Goal: Task Accomplishment & Management: Use online tool/utility

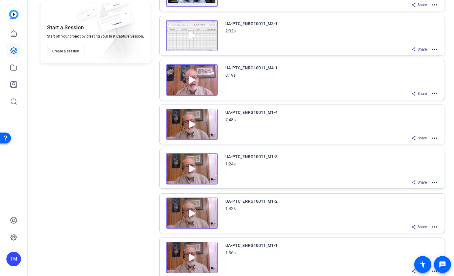
scroll to position [19, 0]
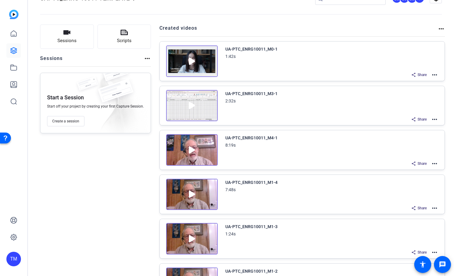
click at [357, 73] on div "Share more_horiz" at bounding box center [331, 75] width 213 height 8
click at [433, 75] on mat-icon "more_horiz" at bounding box center [434, 74] width 7 height 7
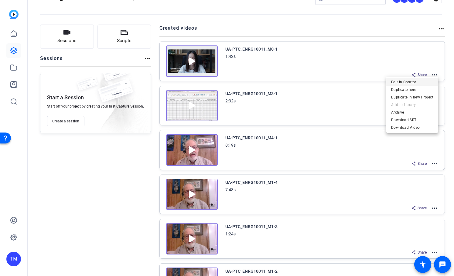
click at [420, 83] on span "Edit in Creator" at bounding box center [412, 82] width 42 height 7
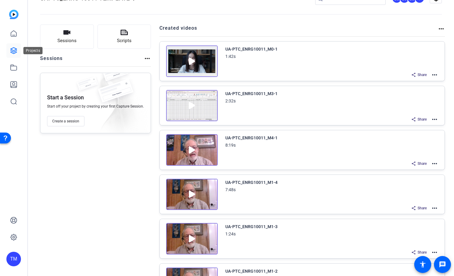
click at [15, 53] on icon at bounding box center [14, 51] width 6 height 6
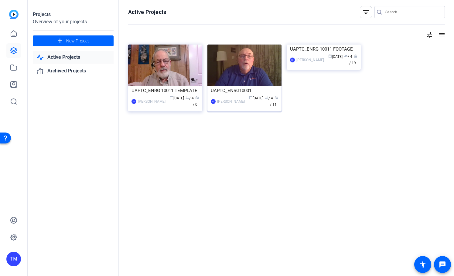
click at [245, 91] on div "UAPTC_ENRG10001" at bounding box center [244, 90] width 67 height 9
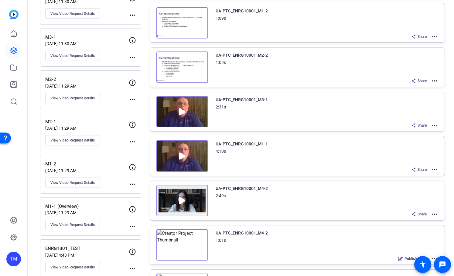
scroll to position [285, 0]
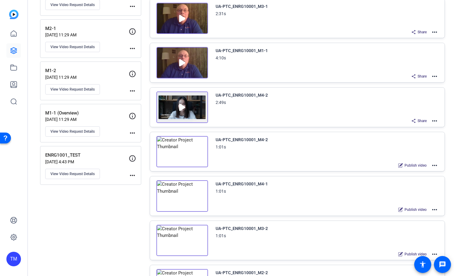
click at [433, 122] on mat-icon "more_horiz" at bounding box center [434, 120] width 7 height 7
click at [427, 130] on span "Edit in Creator" at bounding box center [412, 128] width 42 height 7
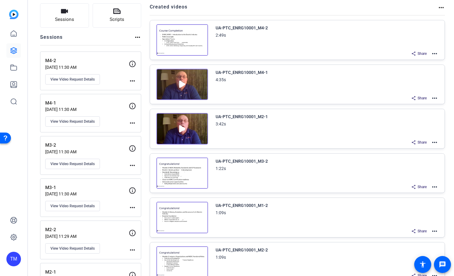
scroll to position [91, 0]
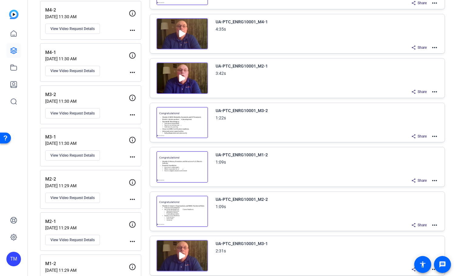
click at [433, 92] on mat-icon "more_horiz" at bounding box center [434, 91] width 7 height 7
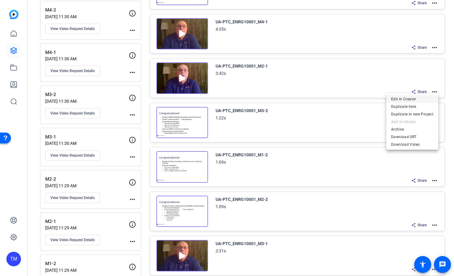
click at [417, 100] on span "Edit in Creator" at bounding box center [412, 99] width 42 height 7
